Goal: Task Accomplishment & Management: Manage account settings

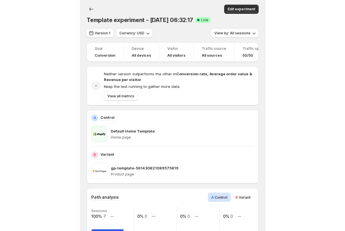
scroll to position [167, 0]
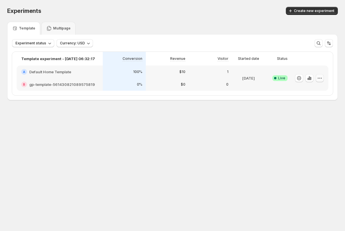
click at [185, 79] on icon "button" at bounding box center [319, 78] width 6 height 6
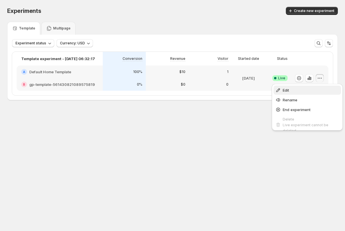
click at [185, 91] on span "Edit" at bounding box center [310, 90] width 56 height 6
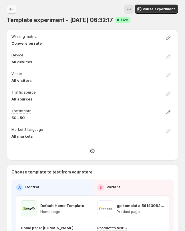
click at [10, 7] on icon "Experiments" at bounding box center [12, 9] width 6 height 6
